Goal: Transaction & Acquisition: Purchase product/service

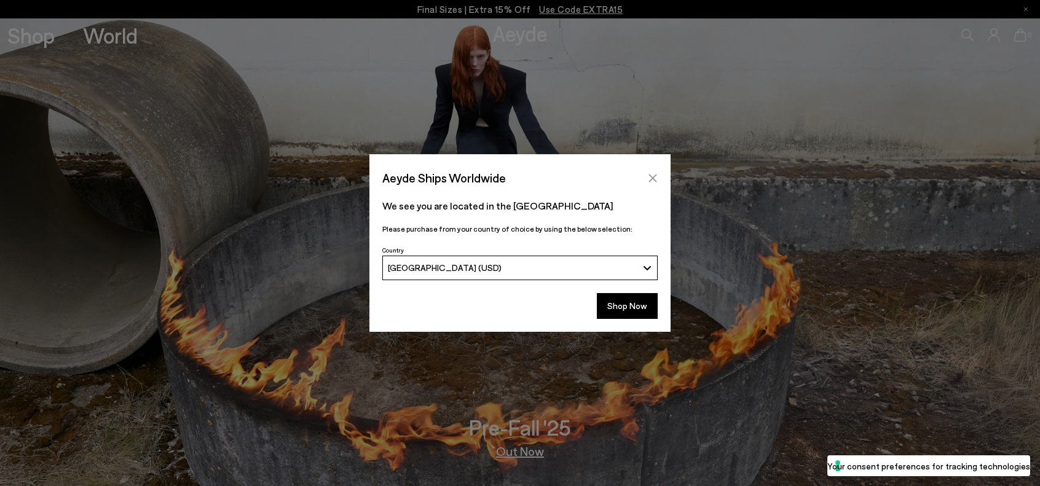
click at [654, 176] on icon "Close" at bounding box center [653, 178] width 10 height 10
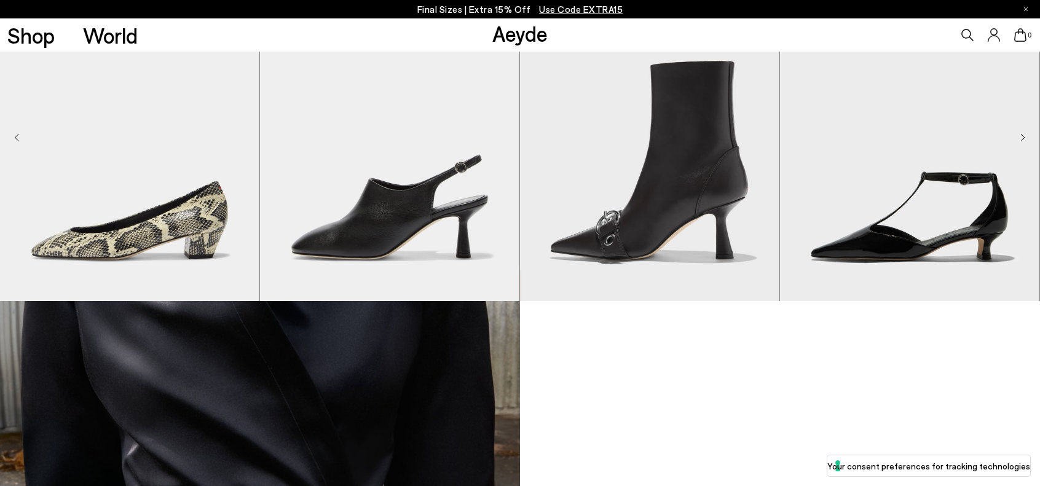
scroll to position [984, 0]
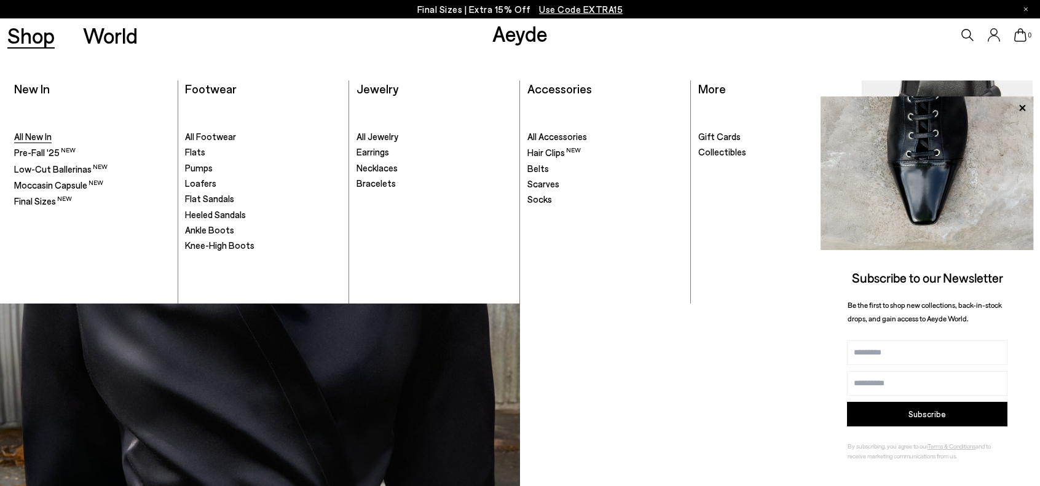
click at [34, 138] on span "All New In" at bounding box center [32, 136] width 37 height 11
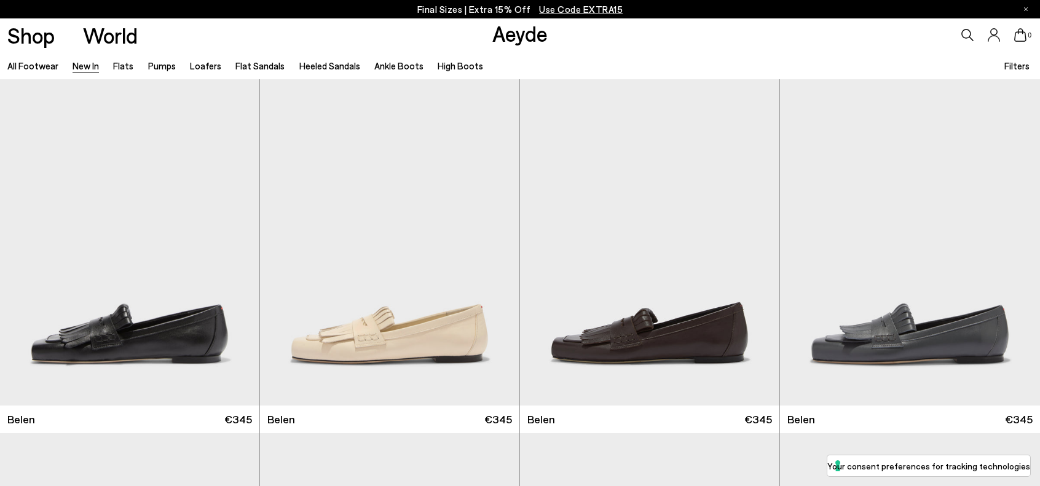
click at [1014, 61] on span "Filters" at bounding box center [1016, 65] width 25 height 11
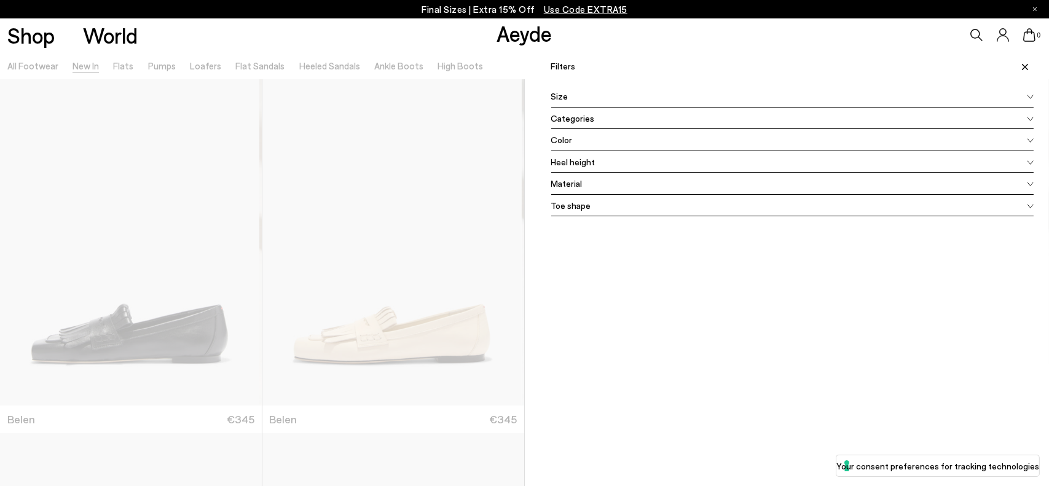
click at [561, 93] on span "Size" at bounding box center [559, 96] width 17 height 13
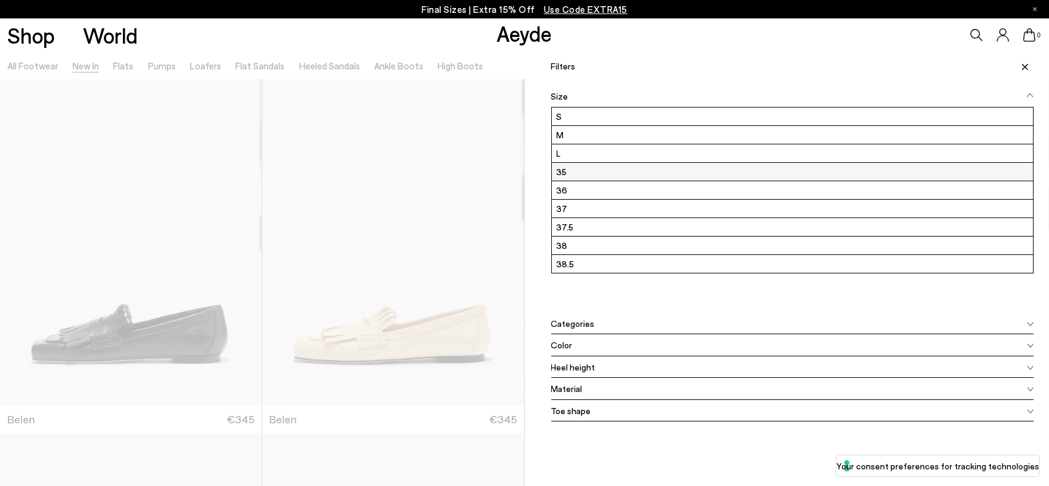
click at [552, 174] on label "35" at bounding box center [793, 172] width 482 height 18
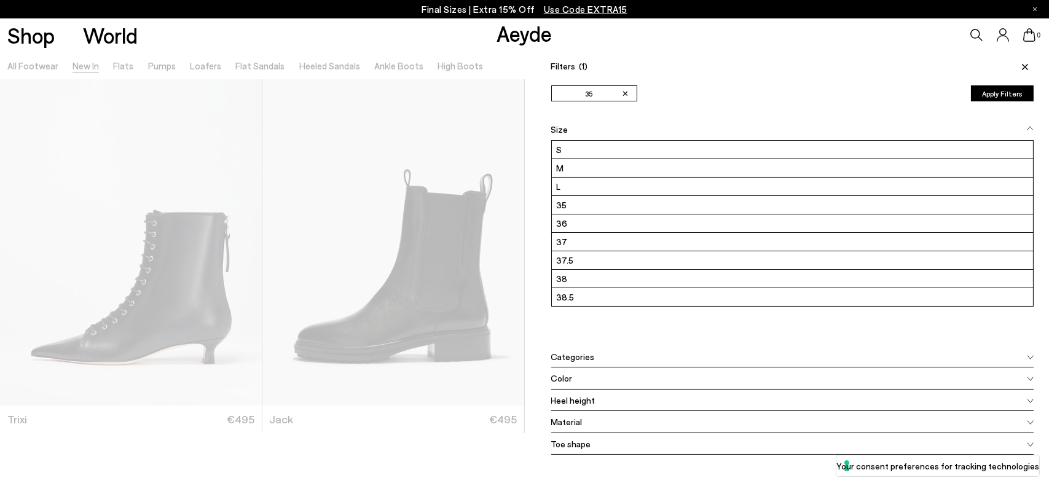
click at [977, 94] on button "Apply Filters" at bounding box center [1002, 93] width 63 height 16
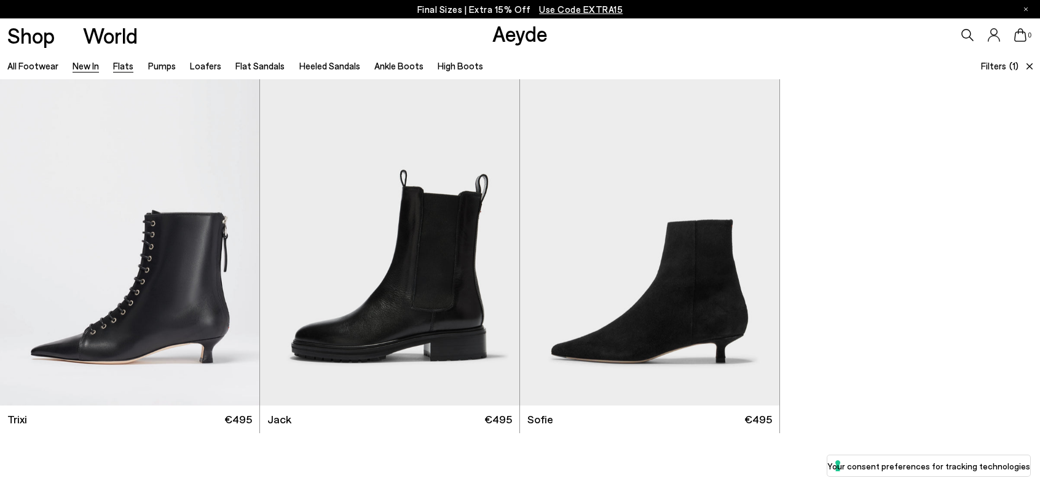
click at [126, 65] on link "Flats" at bounding box center [123, 65] width 20 height 11
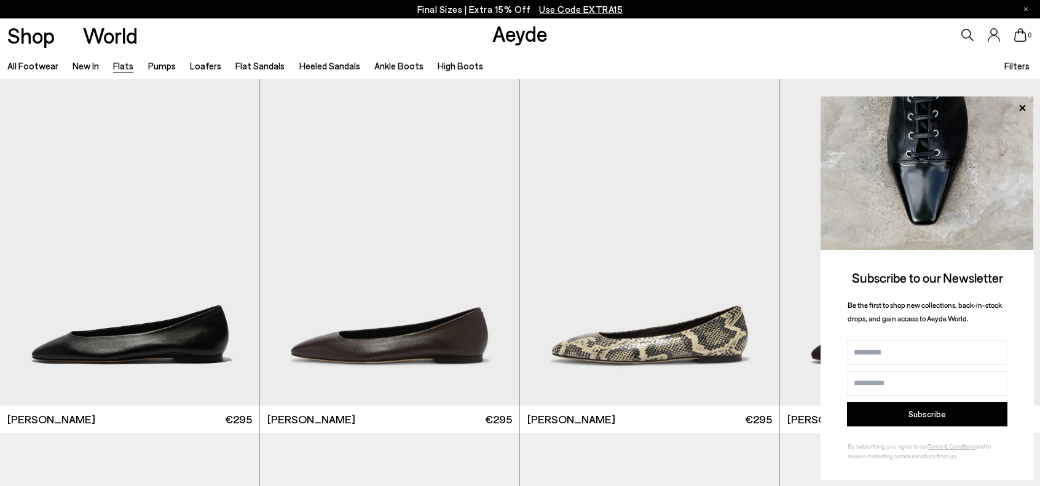
click at [1016, 62] on span "Filters" at bounding box center [1016, 65] width 25 height 11
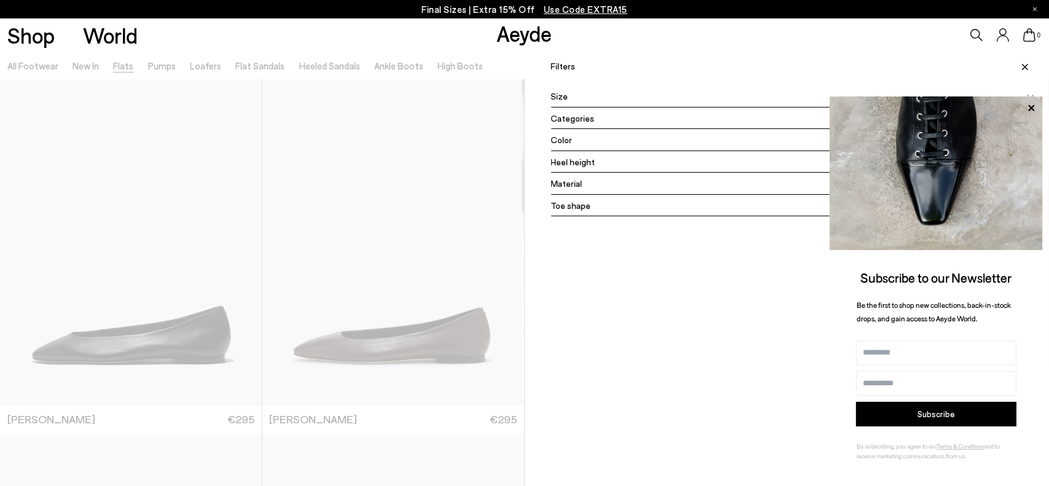
click at [555, 101] on span "Size" at bounding box center [559, 96] width 17 height 13
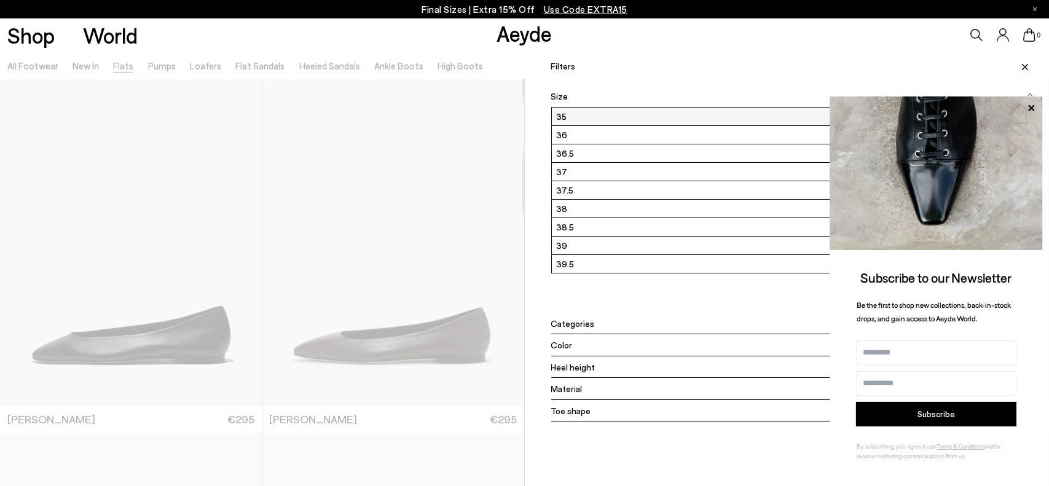
click at [555, 116] on label "35" at bounding box center [793, 117] width 482 height 18
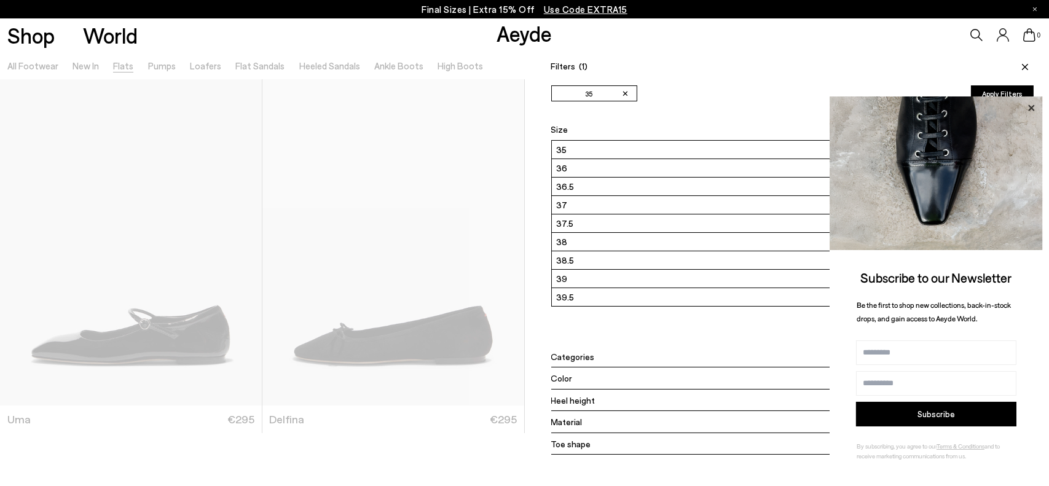
click at [1024, 105] on icon at bounding box center [1032, 108] width 16 height 16
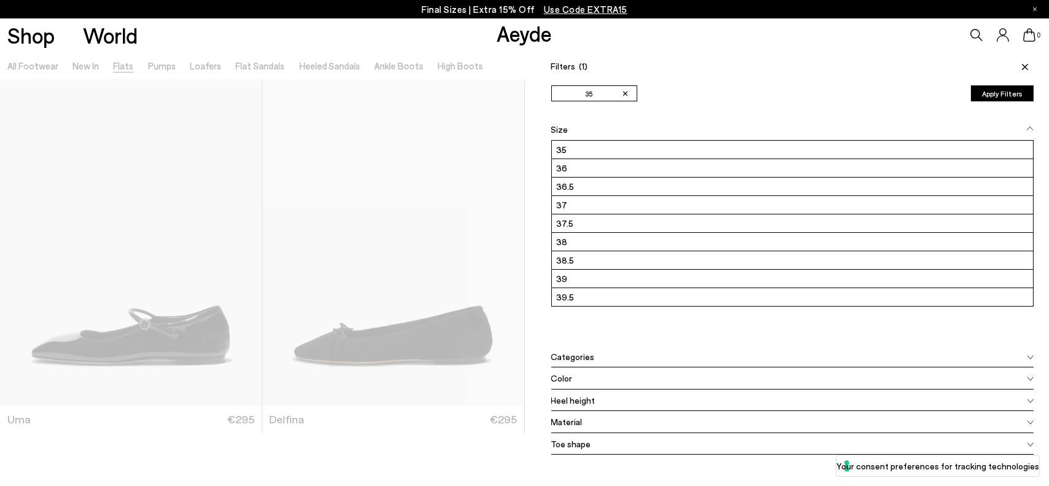
click at [998, 91] on button "Apply Filters" at bounding box center [1002, 93] width 63 height 16
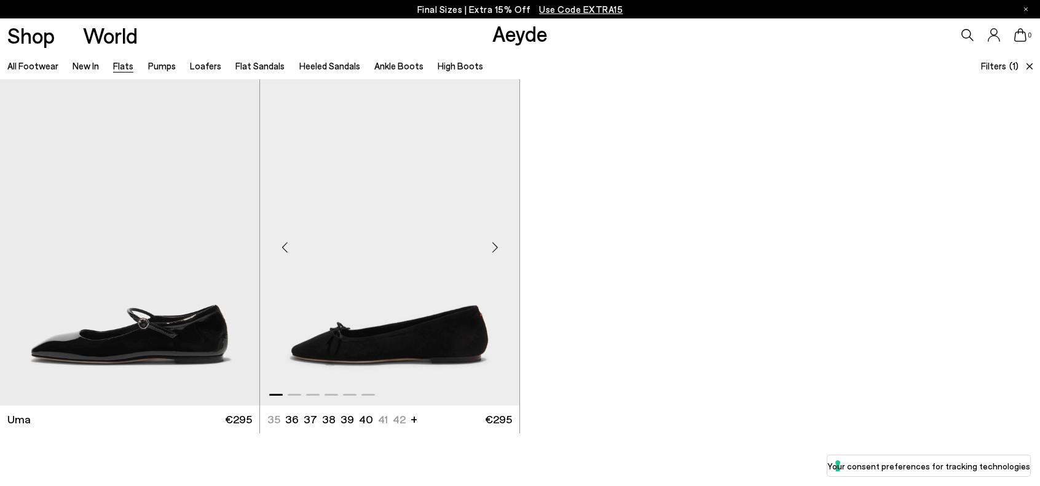
click at [374, 259] on img "1 / 6" at bounding box center [389, 242] width 259 height 326
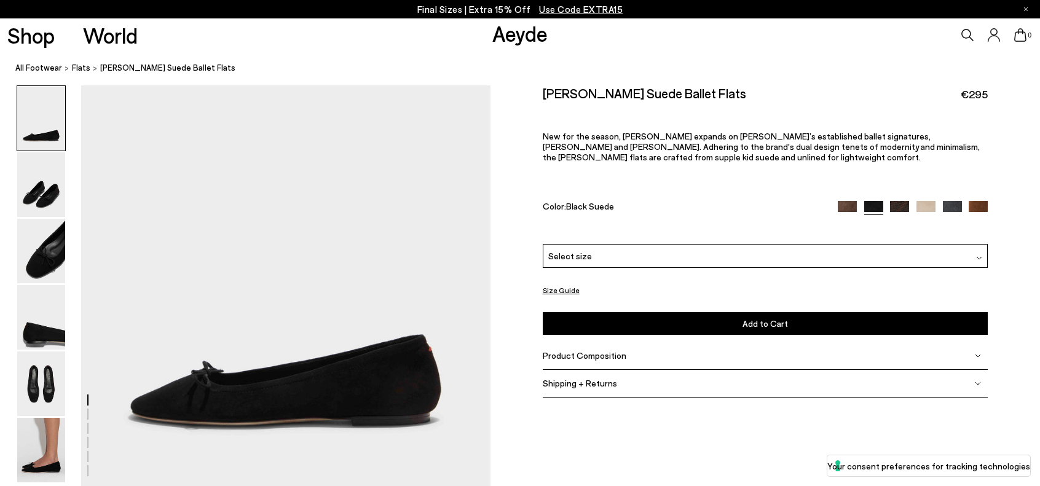
click at [575, 248] on div "Select size" at bounding box center [766, 256] width 446 height 24
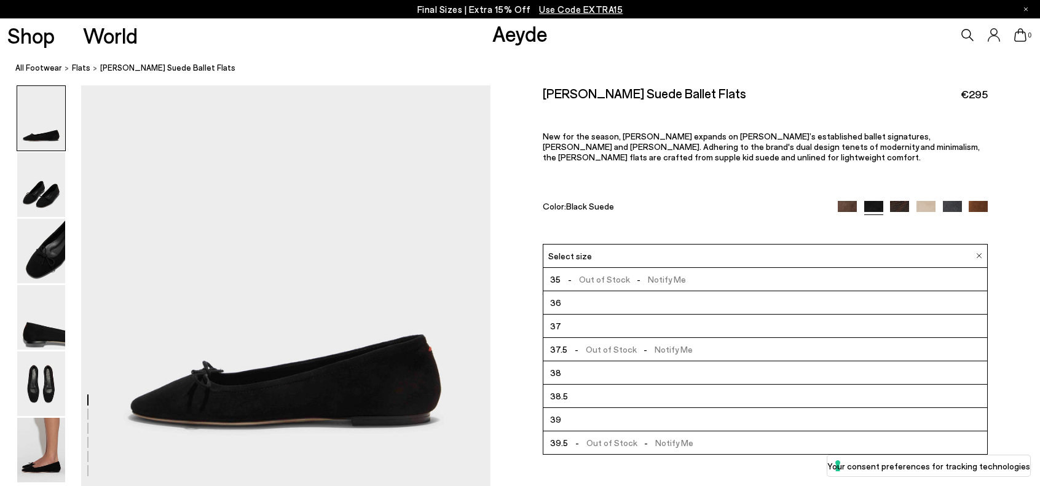
click at [570, 277] on span "-" at bounding box center [570, 279] width 18 height 10
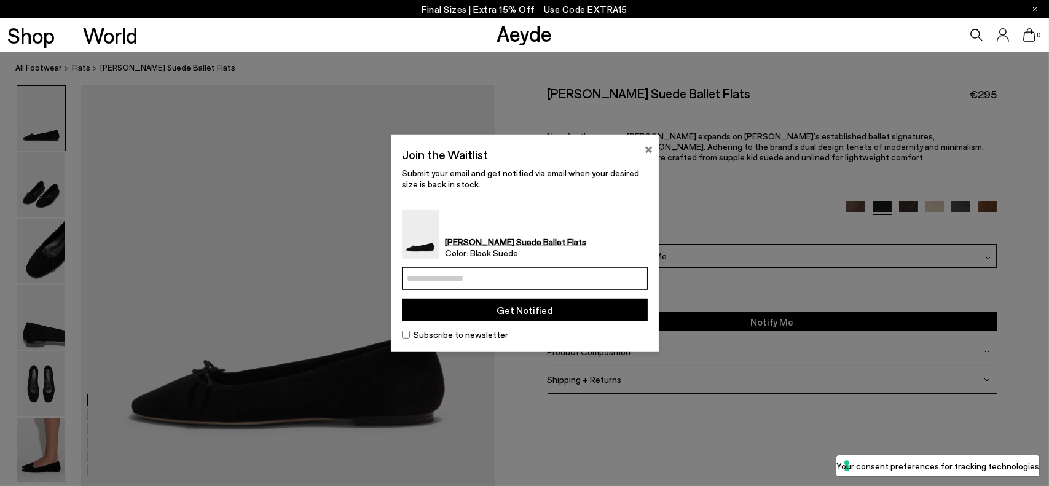
click at [648, 146] on button "×" at bounding box center [649, 147] width 8 height 15
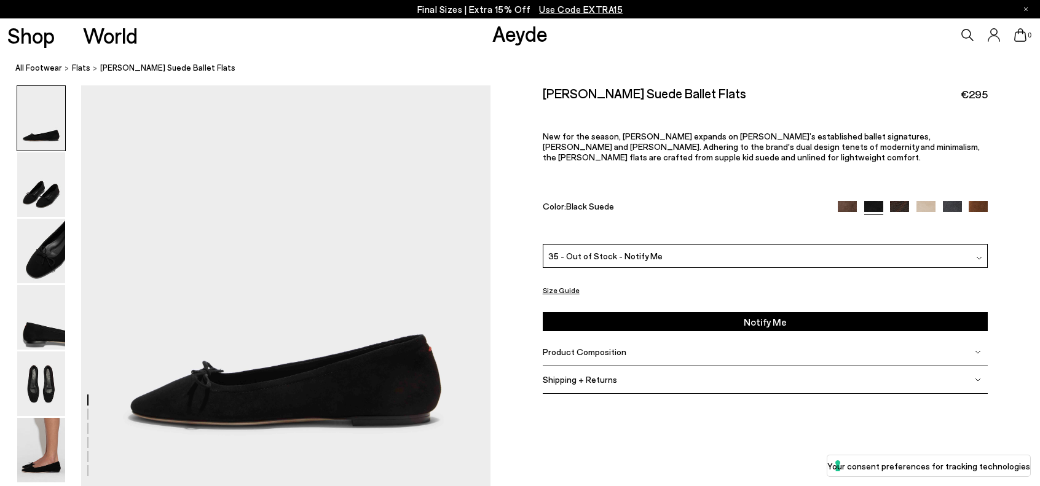
click at [907, 205] on img at bounding box center [899, 210] width 19 height 19
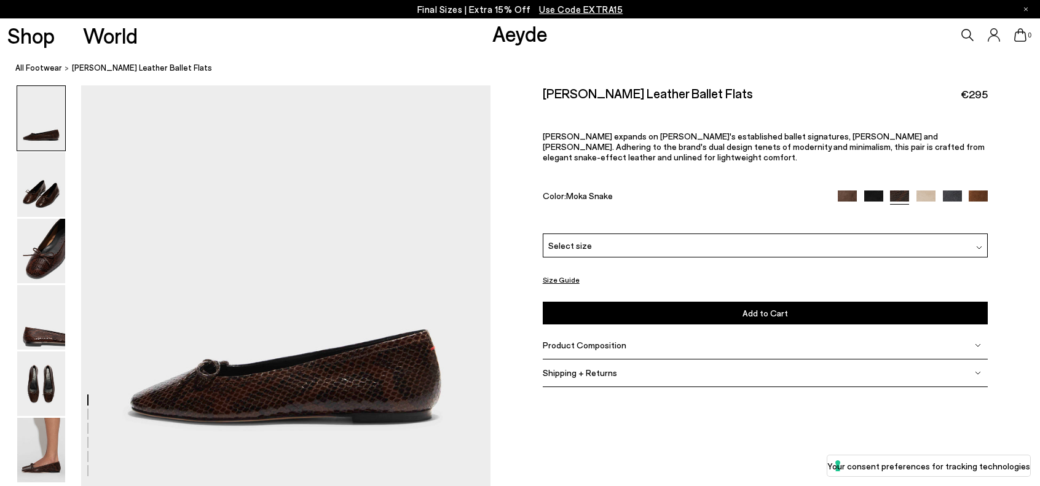
click at [933, 191] on img at bounding box center [926, 200] width 19 height 19
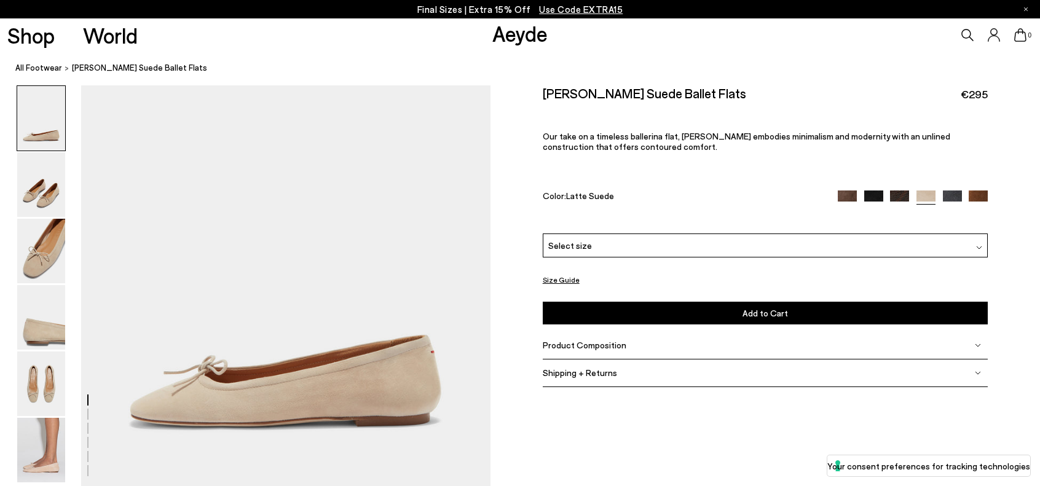
click at [976, 195] on img at bounding box center [978, 200] width 19 height 19
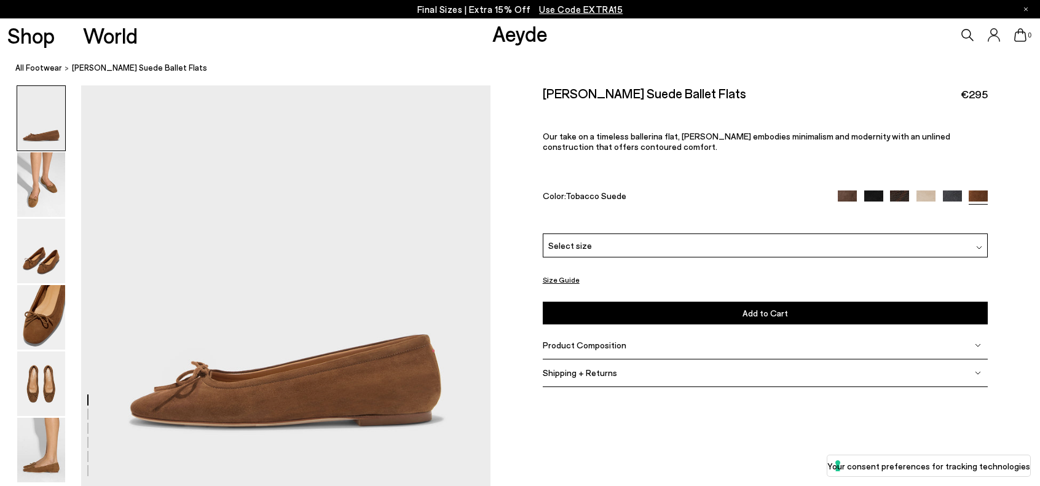
click at [960, 34] on div "0" at bounding box center [866, 34] width 347 height 33
click at [963, 33] on icon at bounding box center [967, 35] width 12 height 12
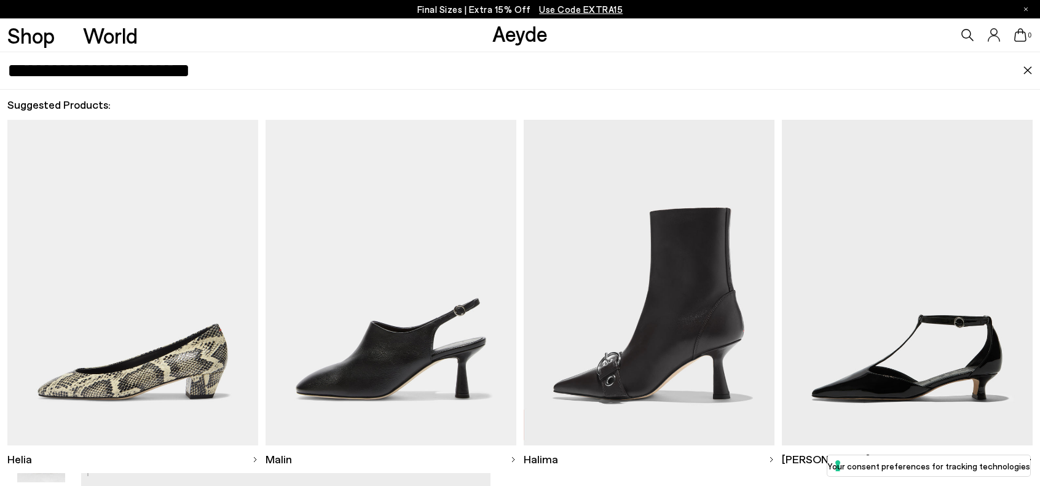
type input "**********"
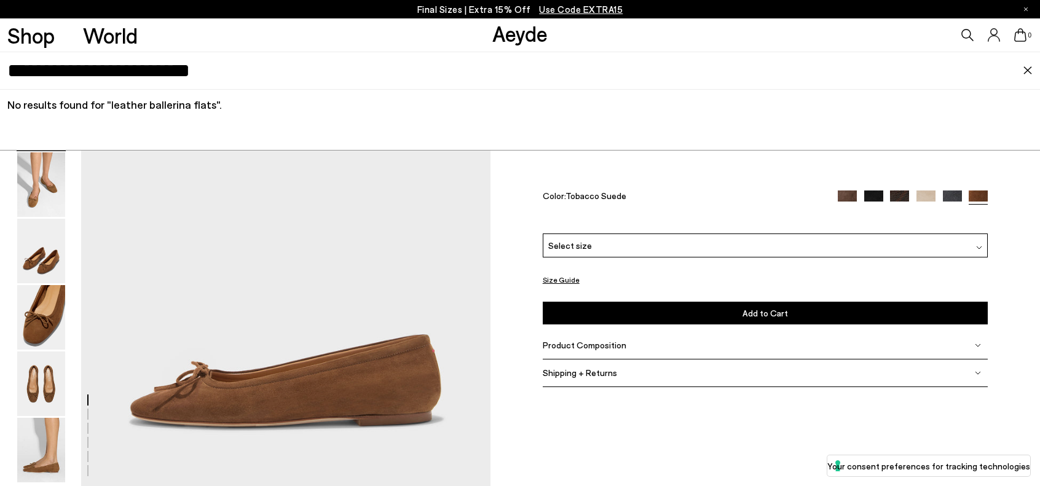
click at [877, 196] on img at bounding box center [873, 200] width 19 height 19
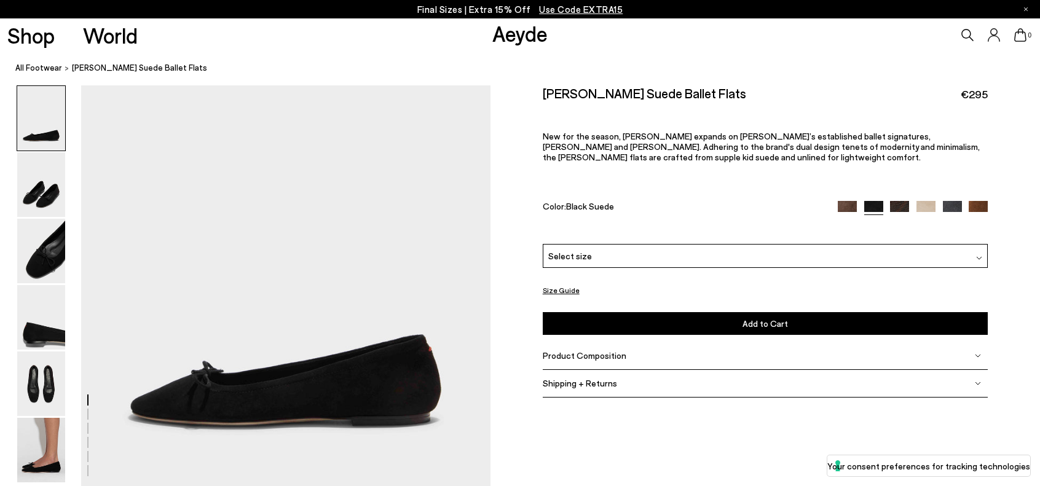
click at [894, 202] on img at bounding box center [899, 210] width 19 height 19
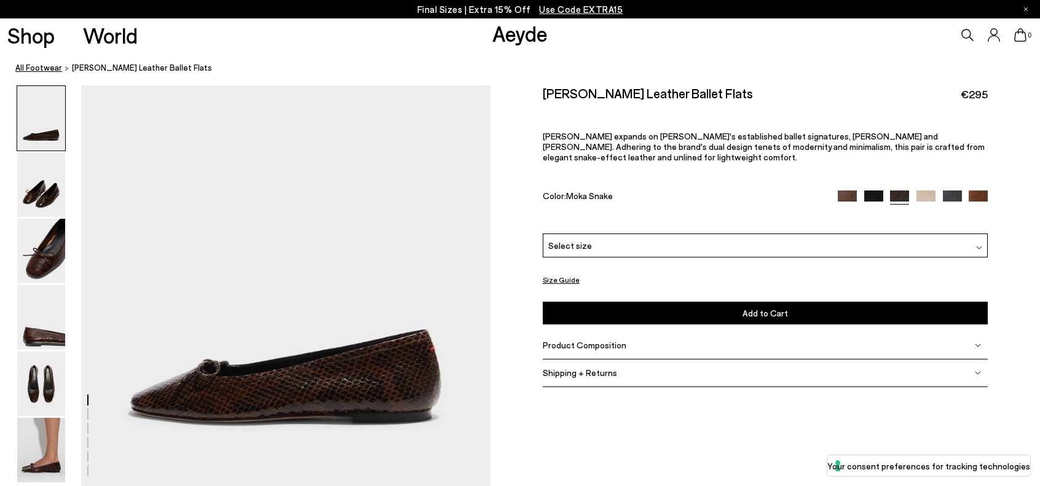
click at [34, 66] on link "All Footwear" at bounding box center [38, 67] width 47 height 13
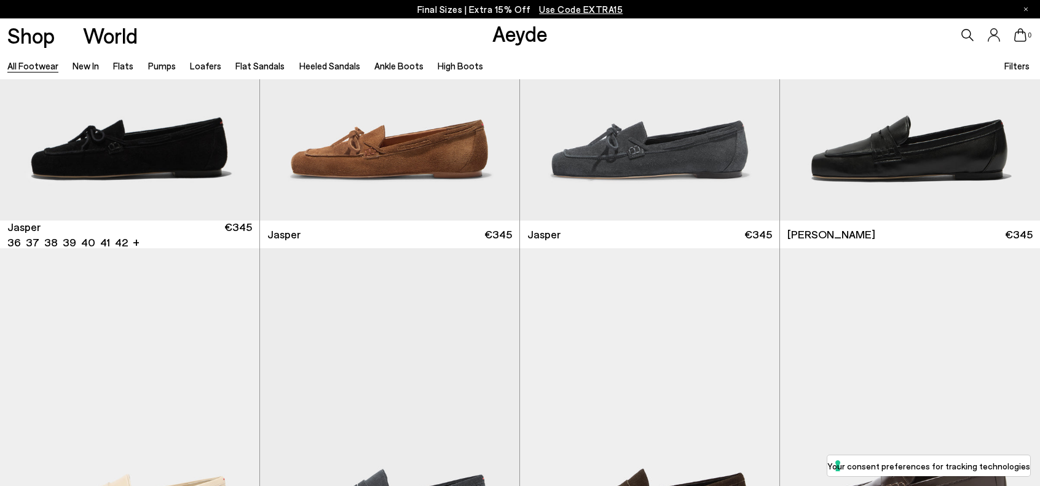
scroll to position [738, 0]
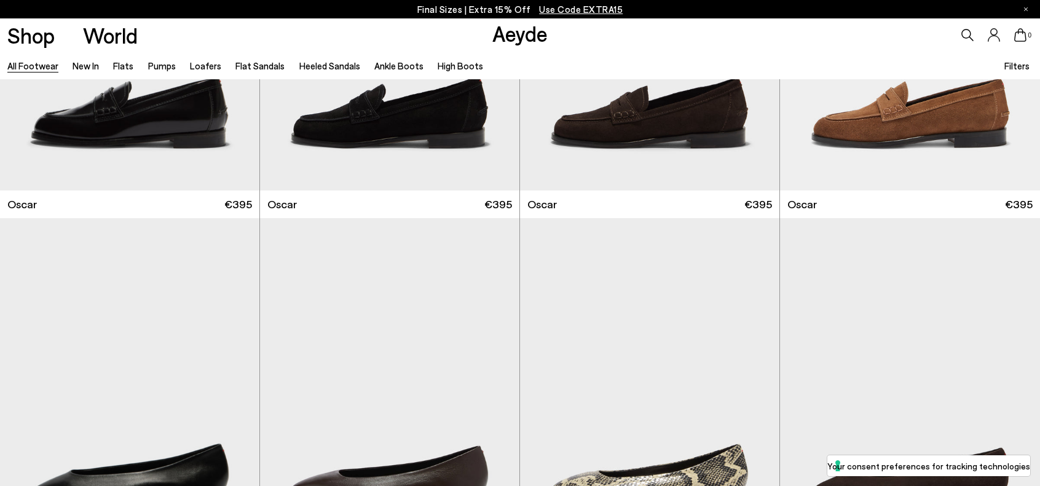
scroll to position [2220, 0]
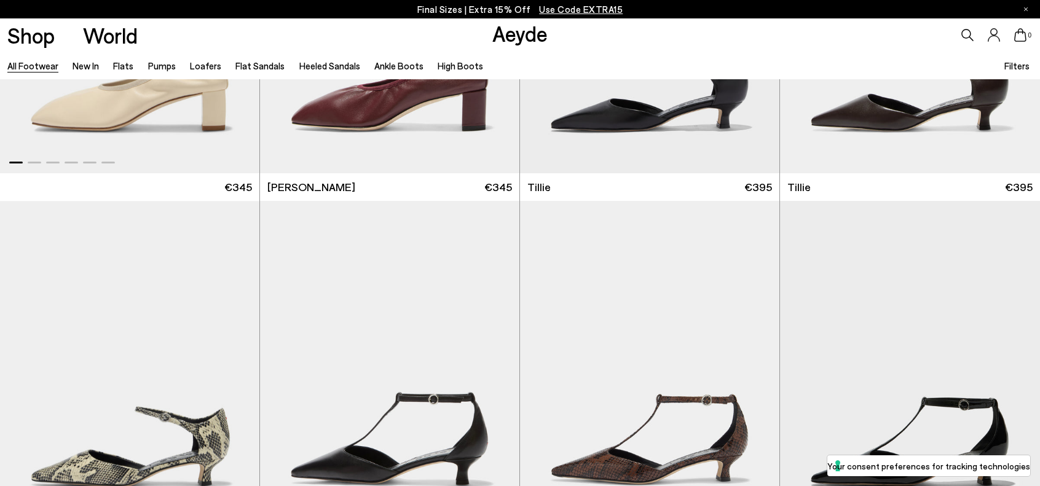
scroll to position [3942, 0]
